Goal: Find specific page/section: Find specific page/section

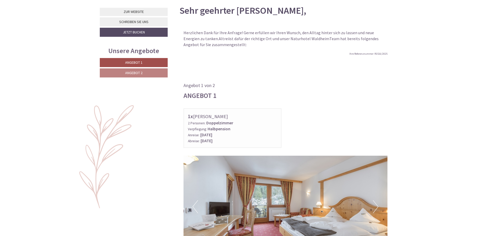
scroll to position [285, 0]
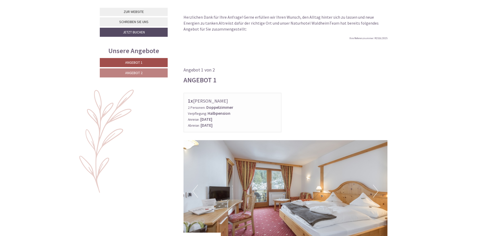
scroll to position [258, 0]
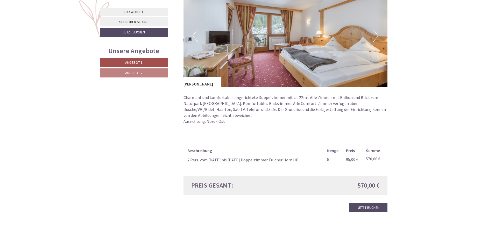
scroll to position [440, 0]
